Goal: Information Seeking & Learning: Learn about a topic

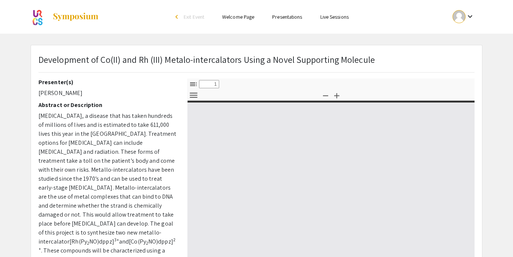
select select "custom"
type input "0"
select select "custom"
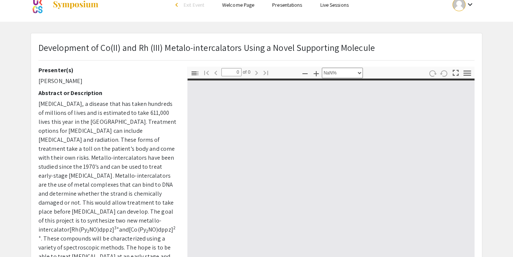
type input "1"
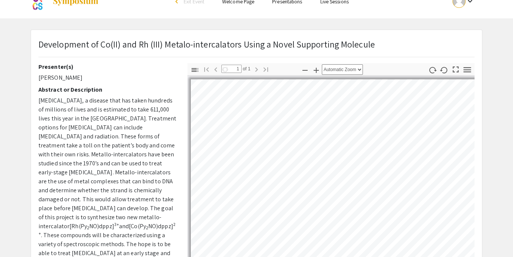
select select "auto"
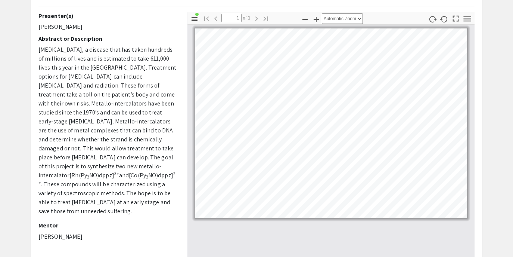
scroll to position [63, 0]
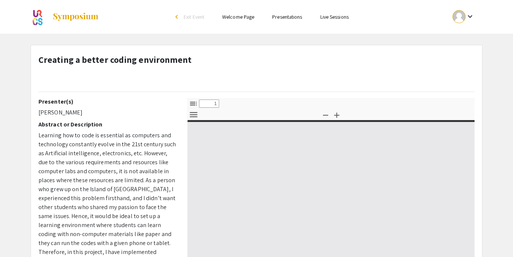
select select "custom"
type input "0"
select select "custom"
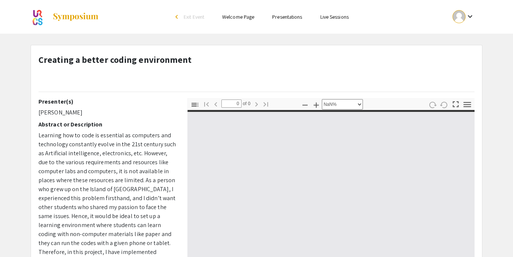
type input "1"
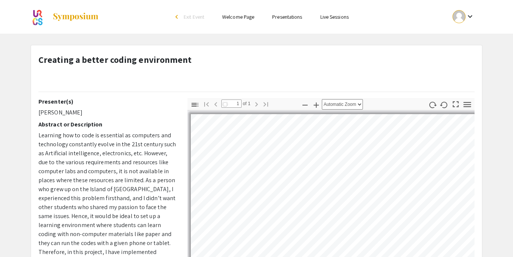
select select "auto"
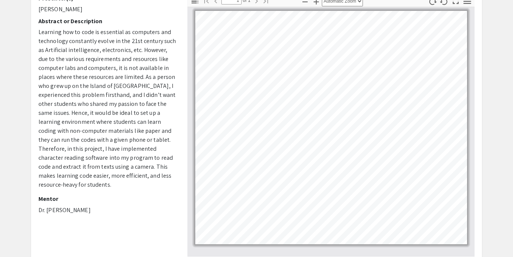
scroll to position [117, 0]
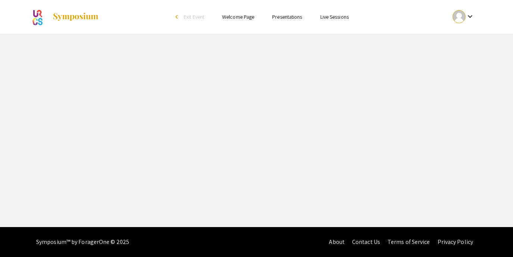
select select "custom"
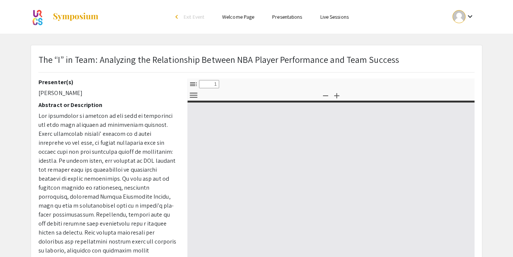
type input "0"
select select "custom"
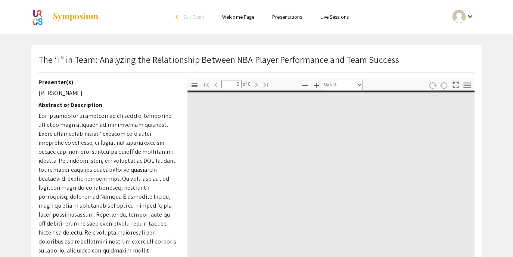
type input "1"
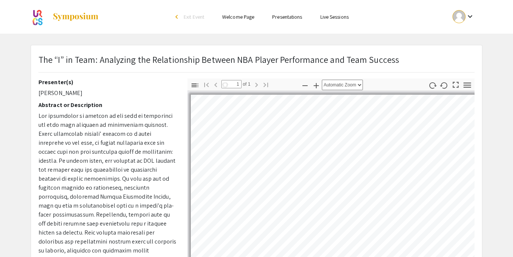
select select "custom"
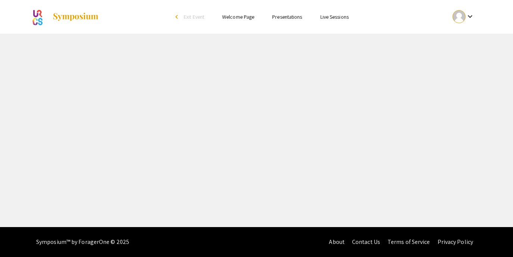
select select "custom"
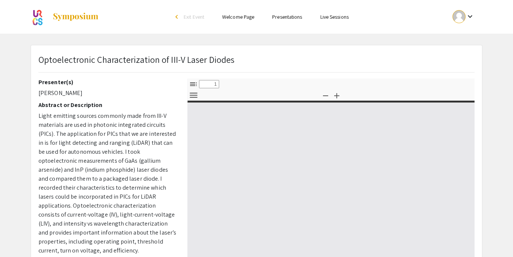
type input "0"
select select "custom"
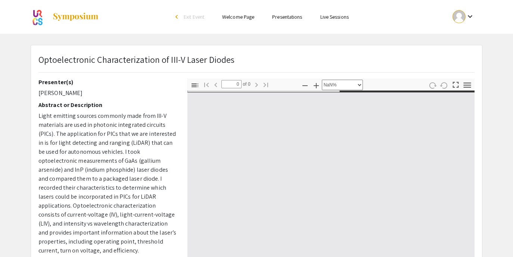
type input "1"
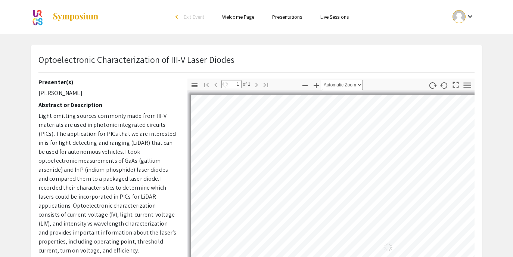
select select "auto"
